Goal: Information Seeking & Learning: Learn about a topic

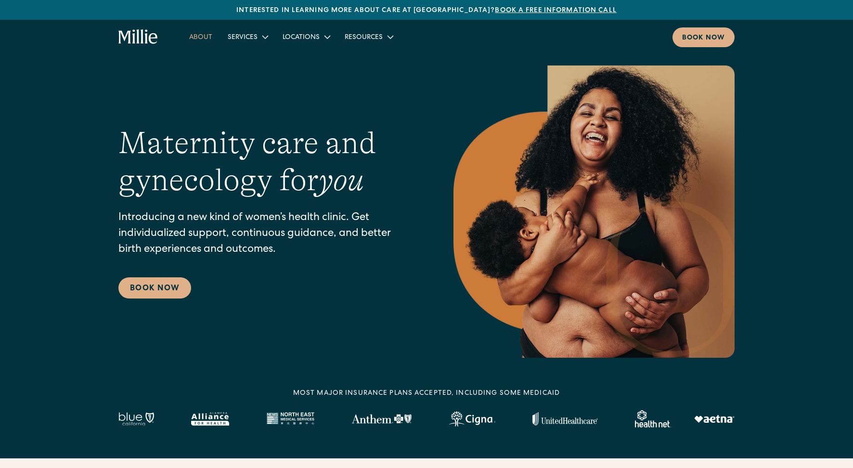
click at [194, 35] on link "About" at bounding box center [200, 37] width 39 height 16
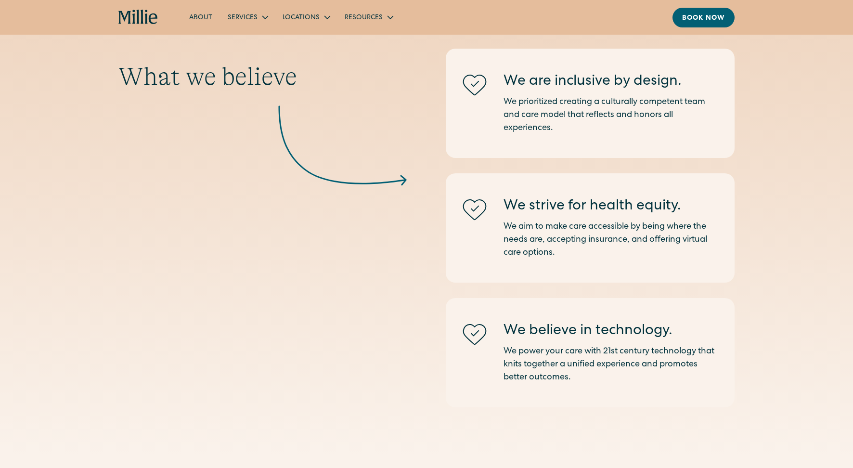
scroll to position [1259, 0]
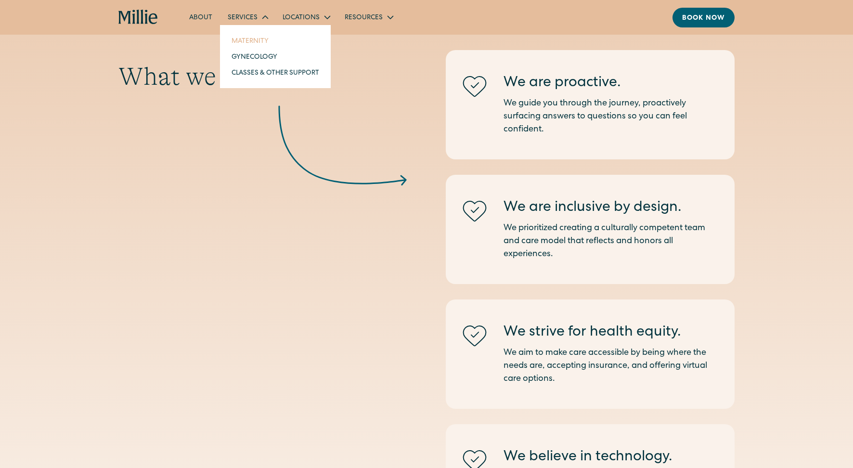
click at [257, 44] on link "Maternity" at bounding box center [275, 41] width 103 height 16
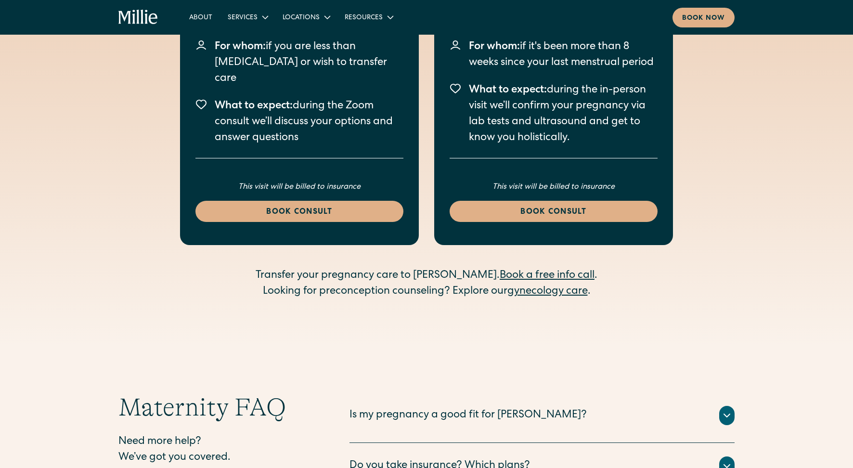
scroll to position [2984, 0]
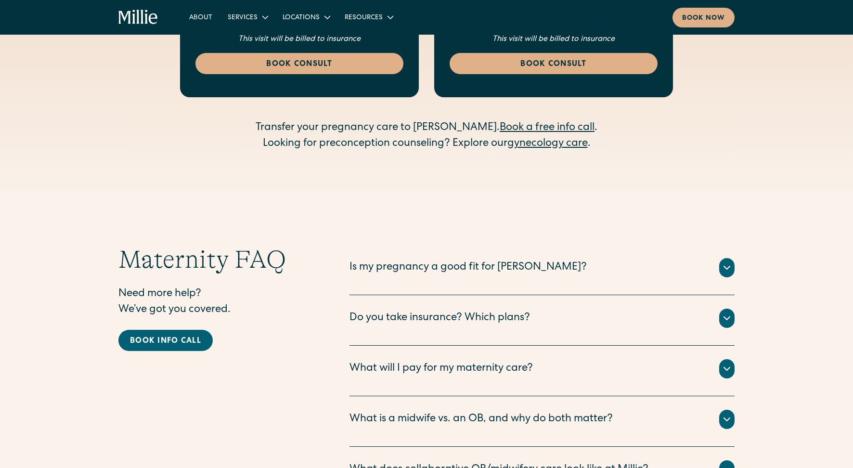
click at [421, 361] on div "What will I pay for my maternity care?" at bounding box center [440, 369] width 183 height 16
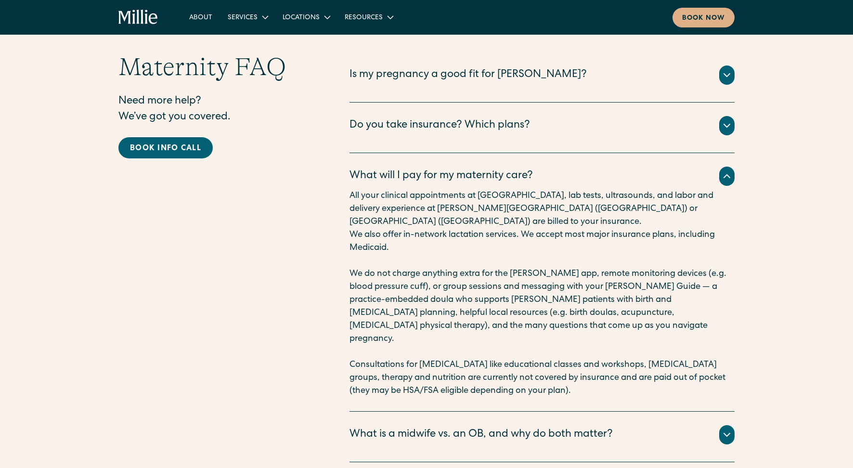
scroll to position [3225, 0]
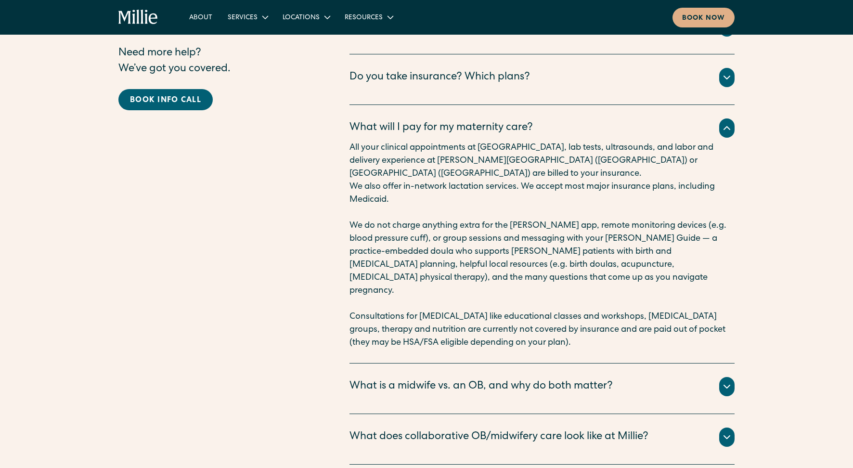
click at [438, 379] on div "What is a midwife vs. an OB, and why do both matter?" at bounding box center [480, 387] width 263 height 16
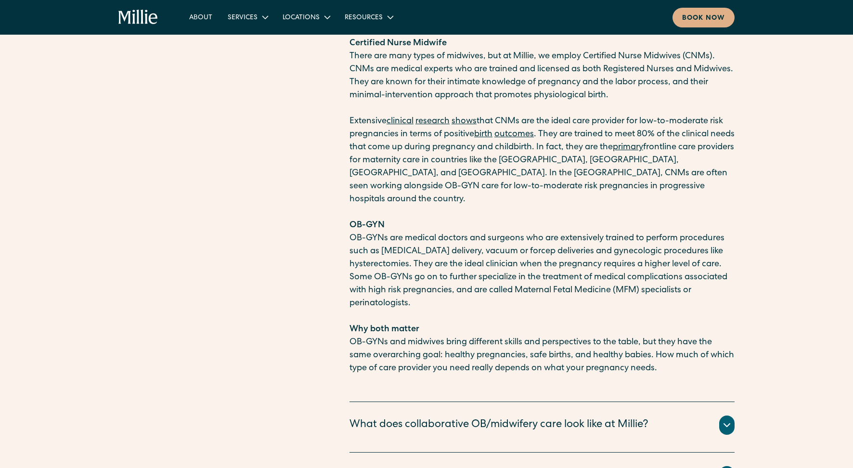
scroll to position [3610, 0]
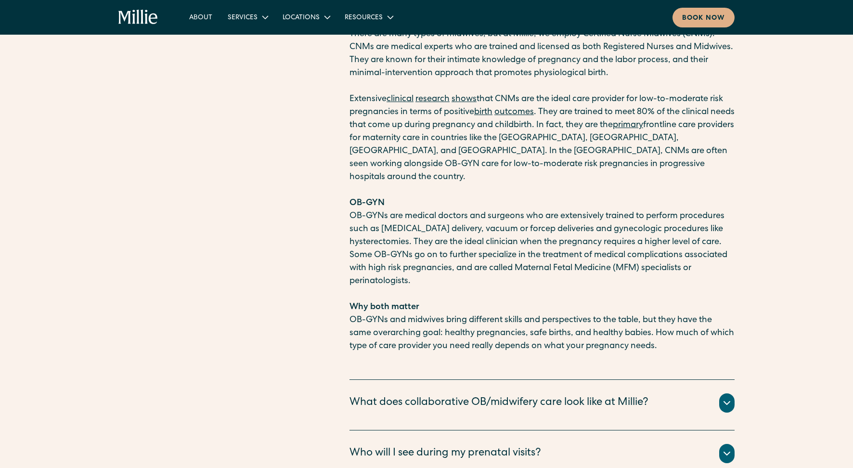
click at [685, 393] on div "What does collaborative OB/midwifery care look like at Millie?" at bounding box center [541, 402] width 385 height 19
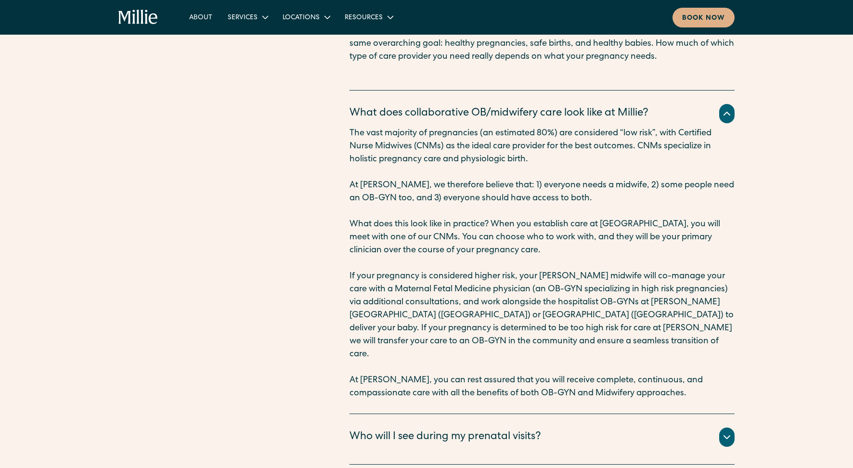
scroll to position [3898, 0]
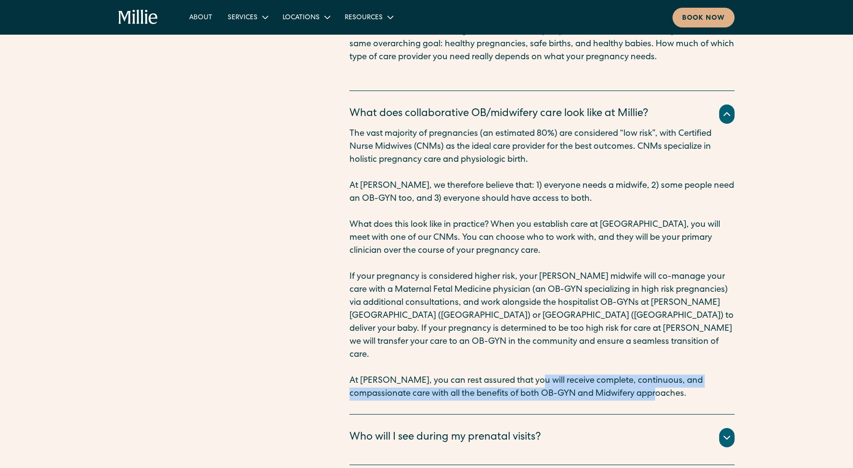
drag, startPoint x: 633, startPoint y: 308, endPoint x: 522, endPoint y: 297, distance: 111.7
click at [522, 374] on p "At [PERSON_NAME], you can rest assured that you will receive complete, continuo…" at bounding box center [541, 387] width 385 height 26
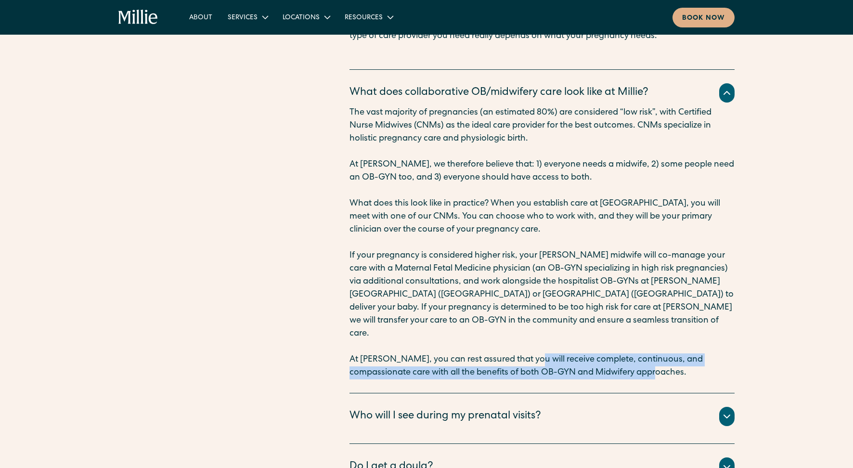
scroll to position [3706, 0]
